Goal: Transaction & Acquisition: Purchase product/service

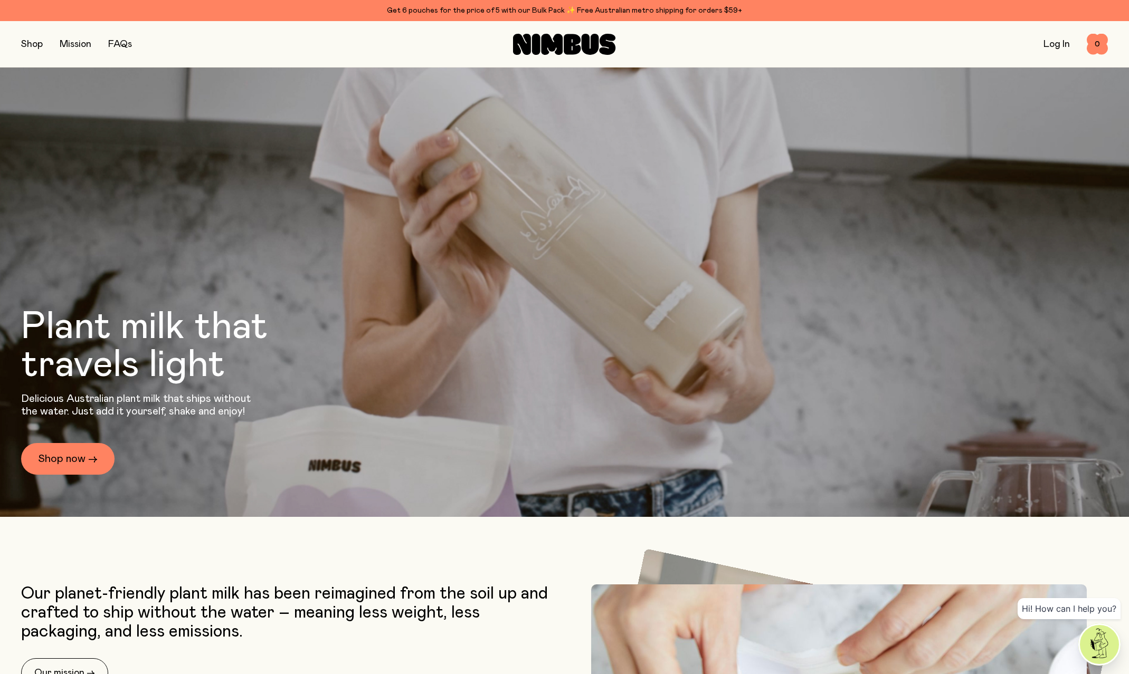
click at [35, 44] on button "button" at bounding box center [32, 44] width 22 height 15
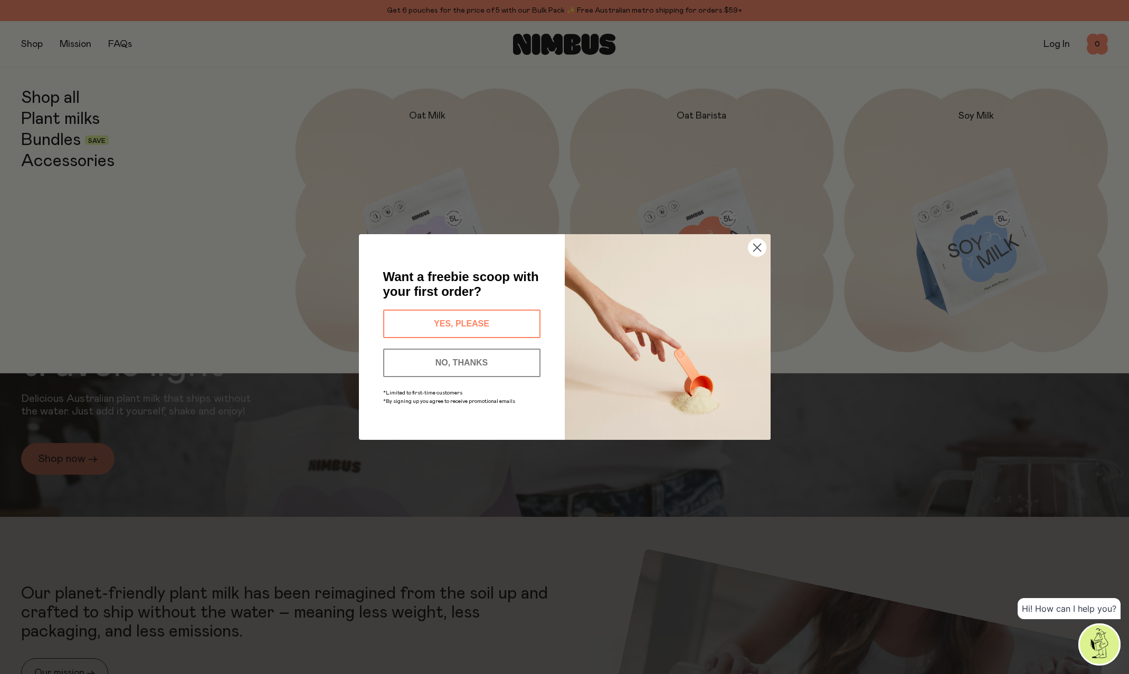
click at [473, 359] on button "NO, THANKS" at bounding box center [461, 363] width 157 height 28
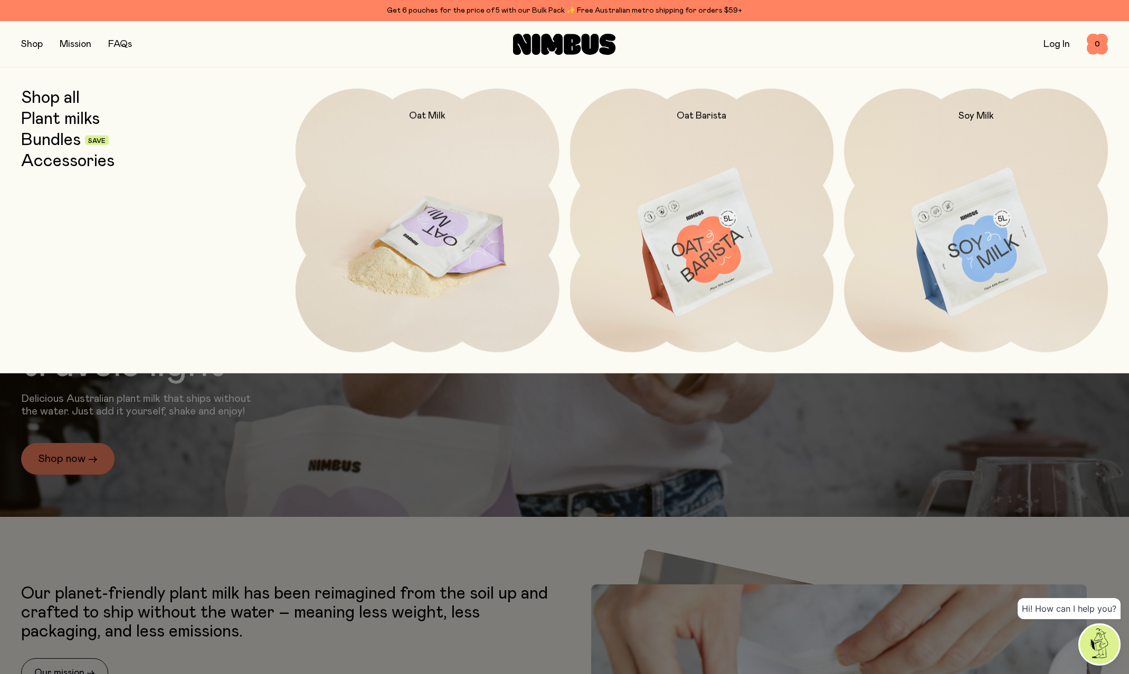
click at [438, 269] on img at bounding box center [428, 244] width 264 height 310
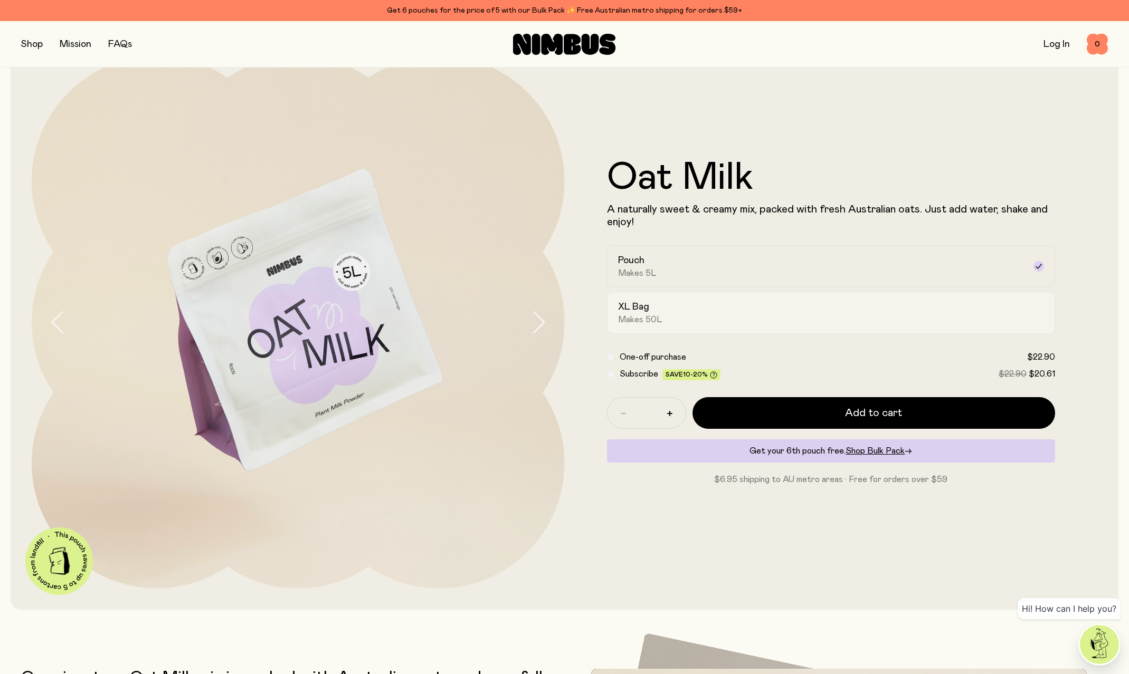
scroll to position [46, 0]
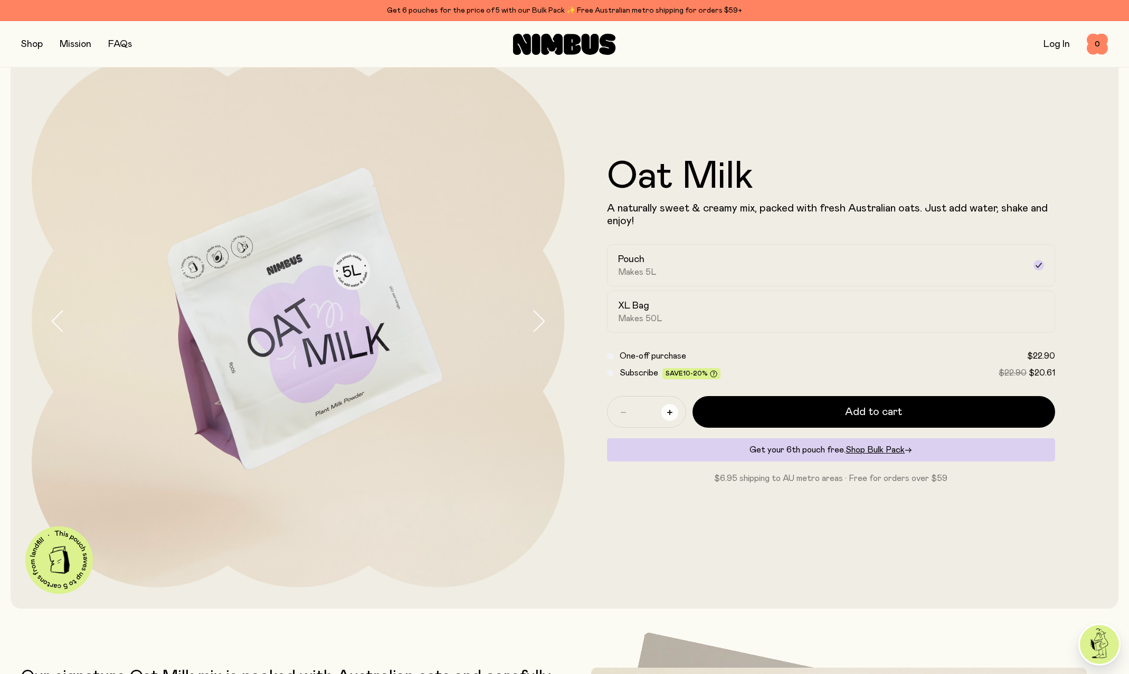
click at [671, 413] on icon "button" at bounding box center [669, 412] width 5 height 5
type input "*"
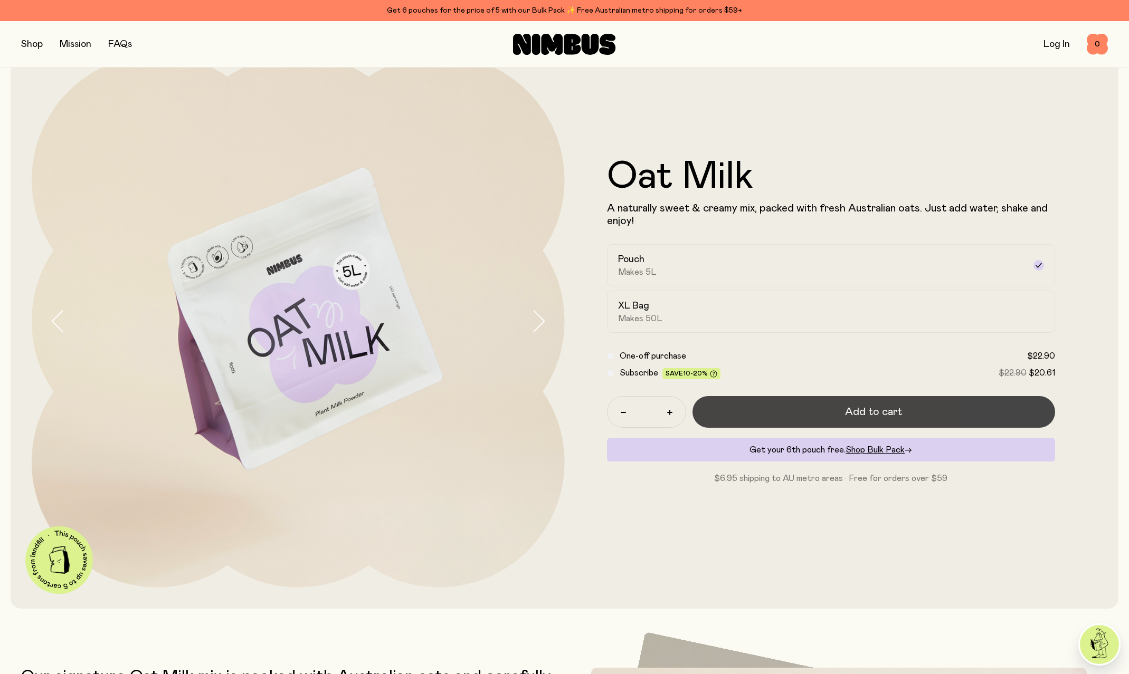
click at [816, 410] on button "Add to cart" at bounding box center [873, 412] width 363 height 32
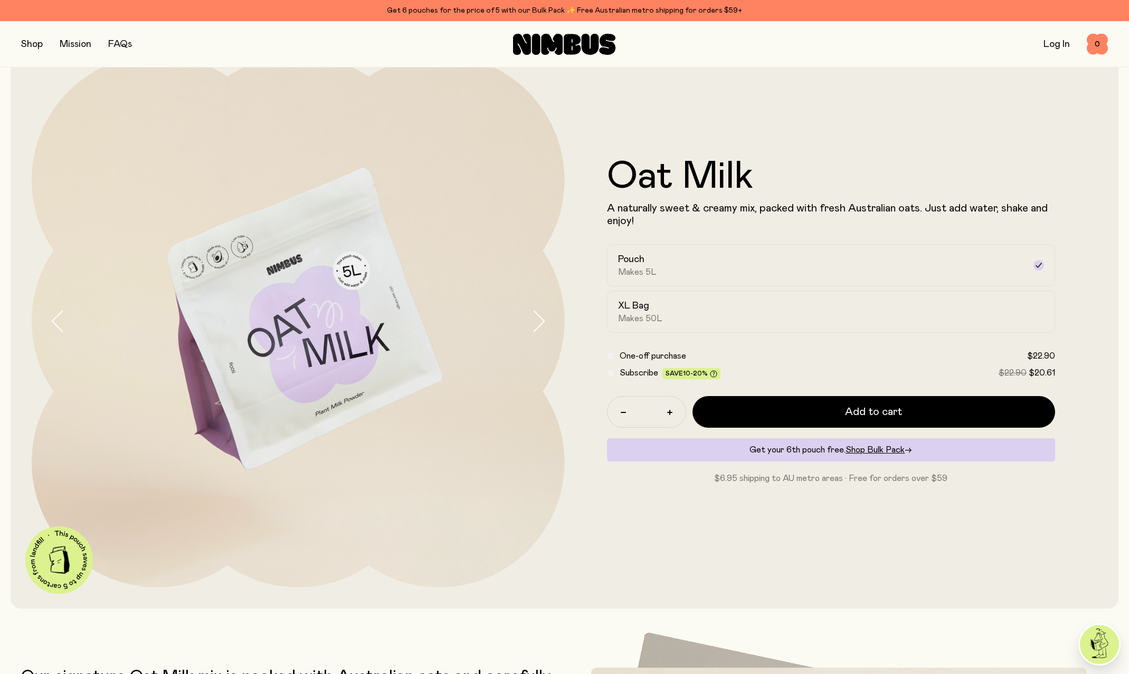
scroll to position [0, 0]
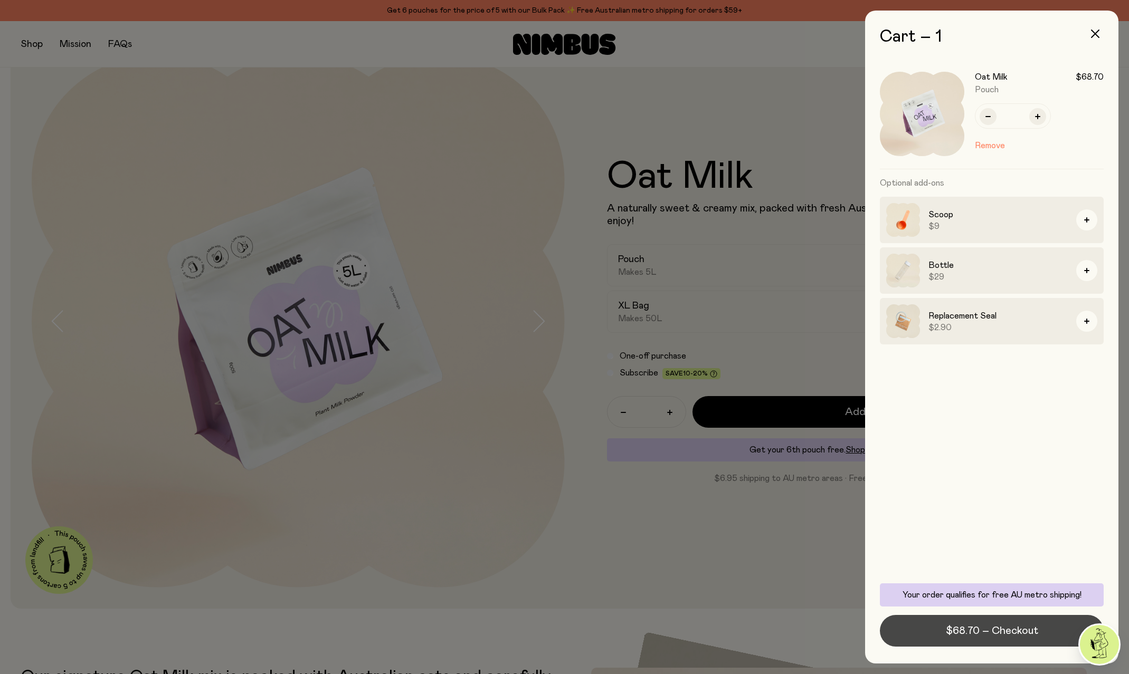
click at [982, 631] on span "$68.70 – Checkout" at bounding box center [992, 631] width 92 height 15
